Goal: Navigation & Orientation: Find specific page/section

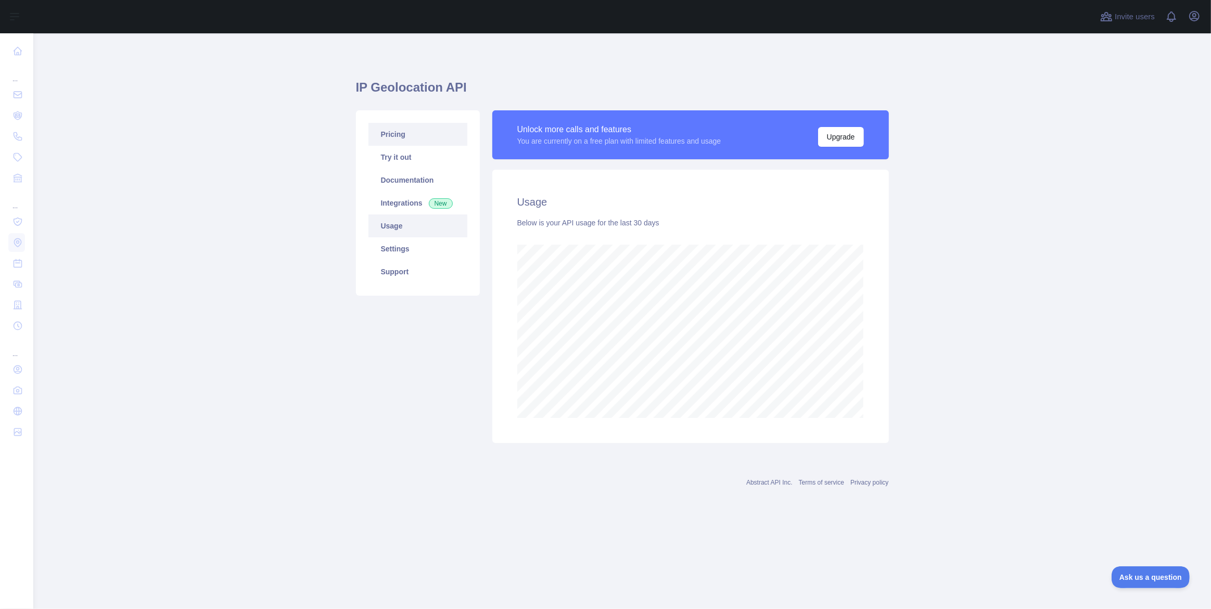
scroll to position [576, 1178]
click at [399, 139] on link "Pricing" at bounding box center [418, 134] width 99 height 23
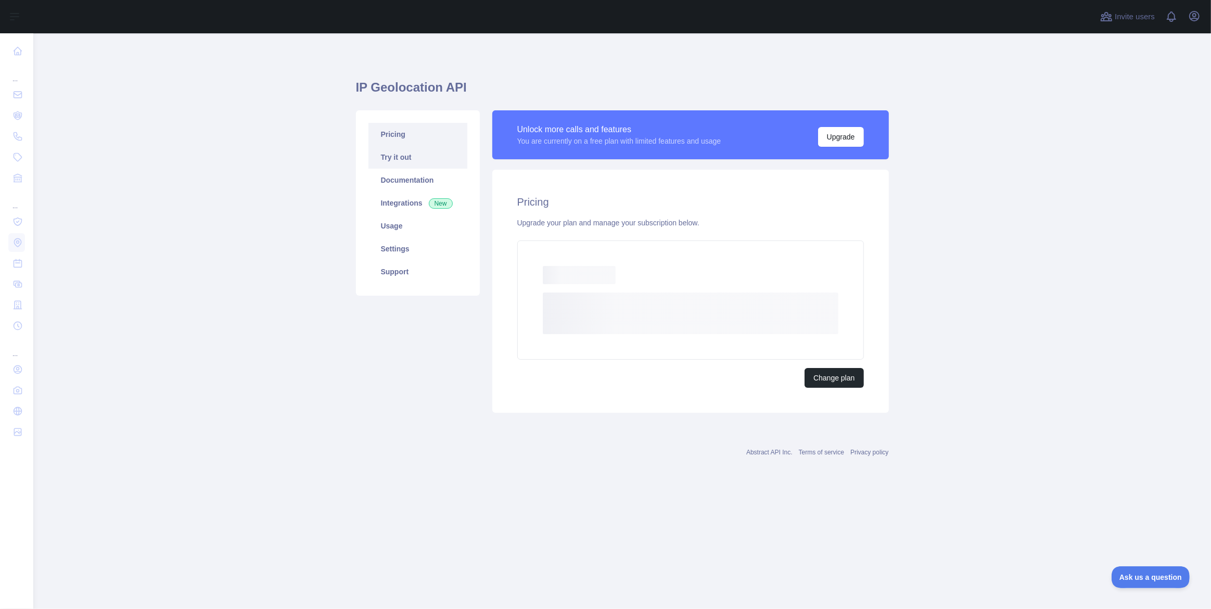
click at [402, 164] on link "Try it out" at bounding box center [418, 157] width 99 height 23
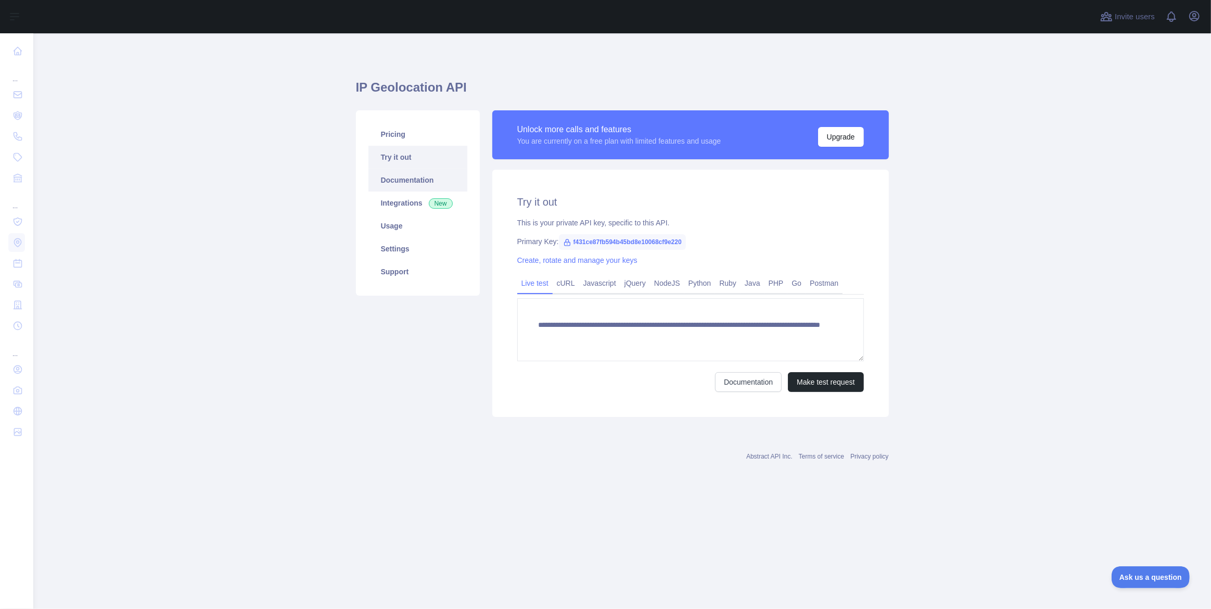
click at [419, 186] on link "Documentation" at bounding box center [418, 180] width 99 height 23
click at [398, 227] on link "Usage" at bounding box center [418, 225] width 99 height 23
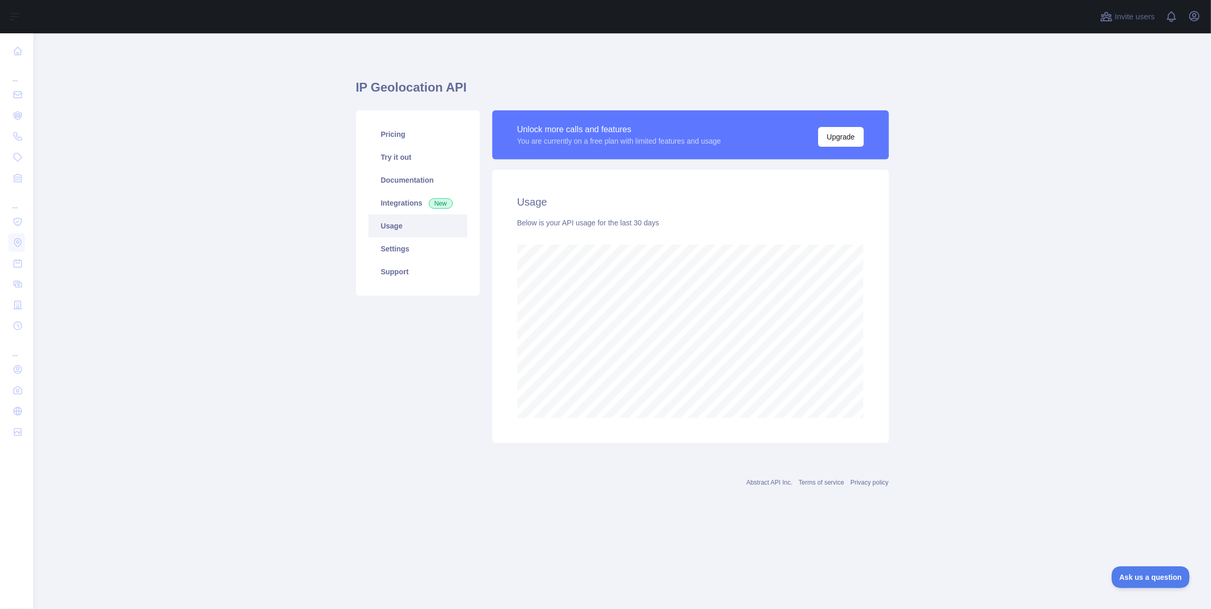
scroll to position [576, 1178]
click at [400, 247] on link "Settings" at bounding box center [418, 248] width 99 height 23
